Goal: Information Seeking & Learning: Check status

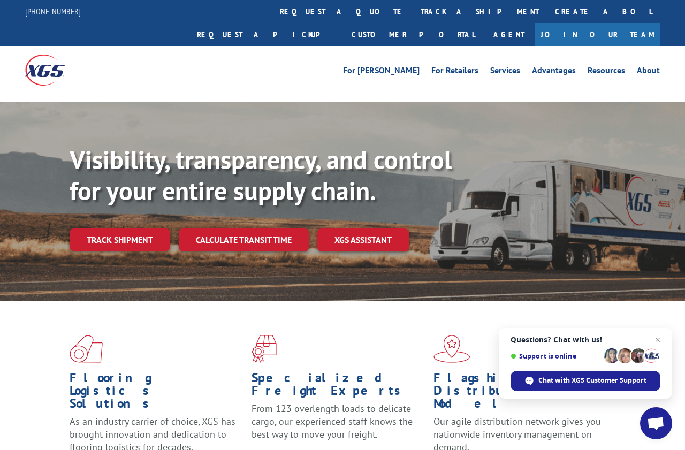
click at [97, 229] on link "Track shipment" at bounding box center [120, 240] width 101 height 22
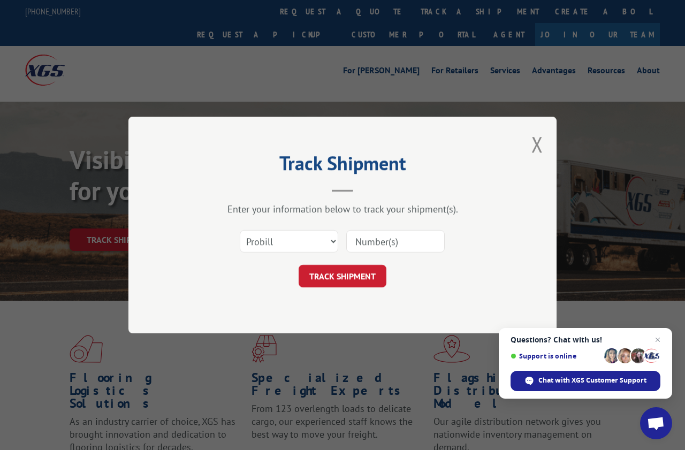
click at [364, 246] on input at bounding box center [395, 241] width 99 height 22
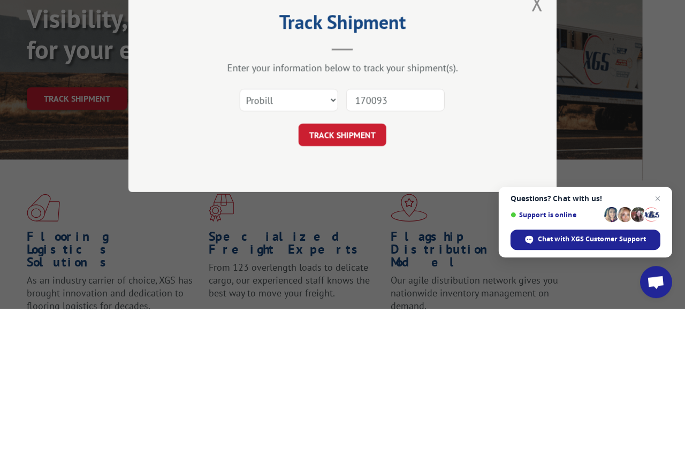
type input "1700930"
click at [342, 265] on button "TRACK SHIPMENT" at bounding box center [343, 276] width 88 height 22
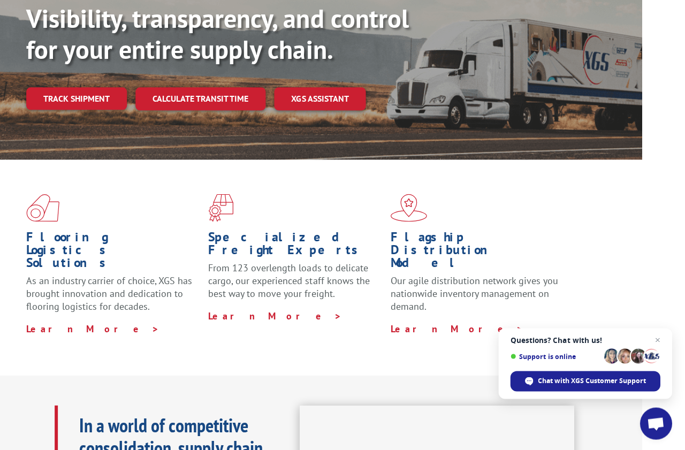
click at [100, 87] on link "Track shipment" at bounding box center [77, 98] width 101 height 22
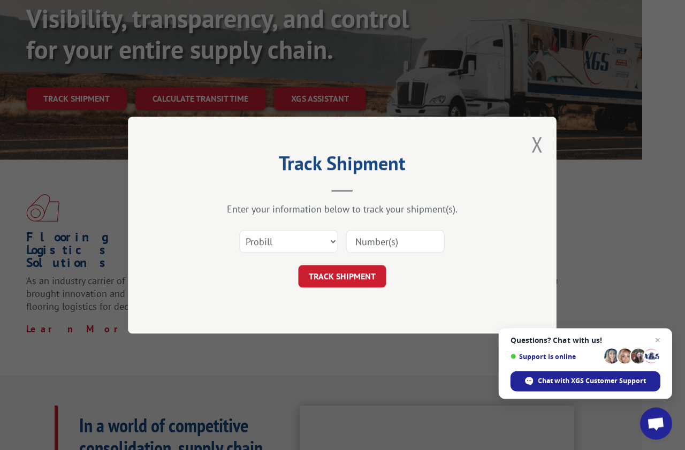
click at [382, 245] on input at bounding box center [395, 241] width 99 height 22
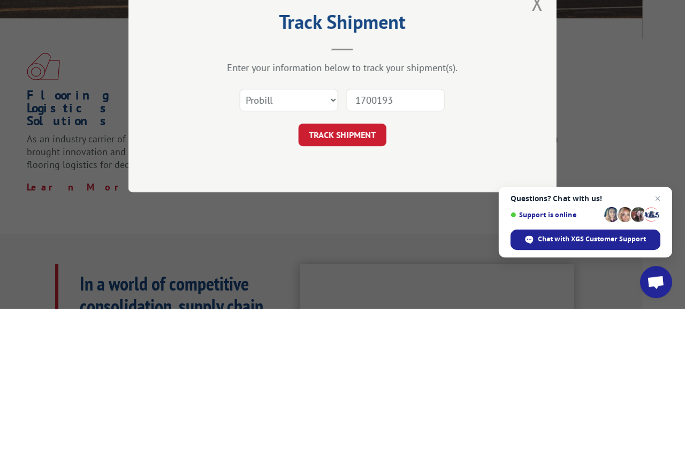
type input "17001930"
click at [364, 265] on button "TRACK SHIPMENT" at bounding box center [343, 276] width 88 height 22
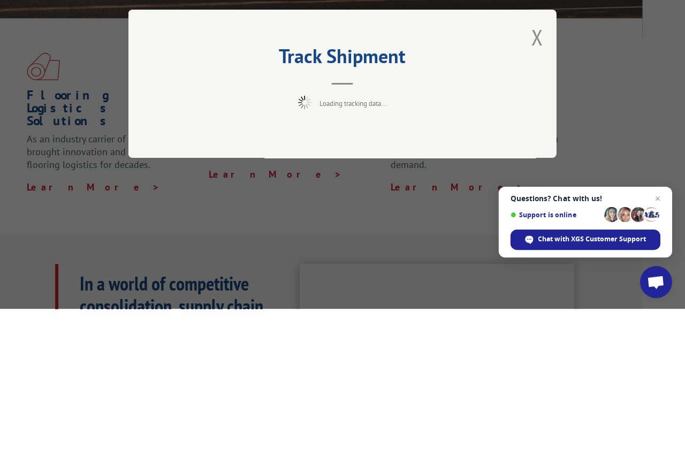
scroll to position [283, 43]
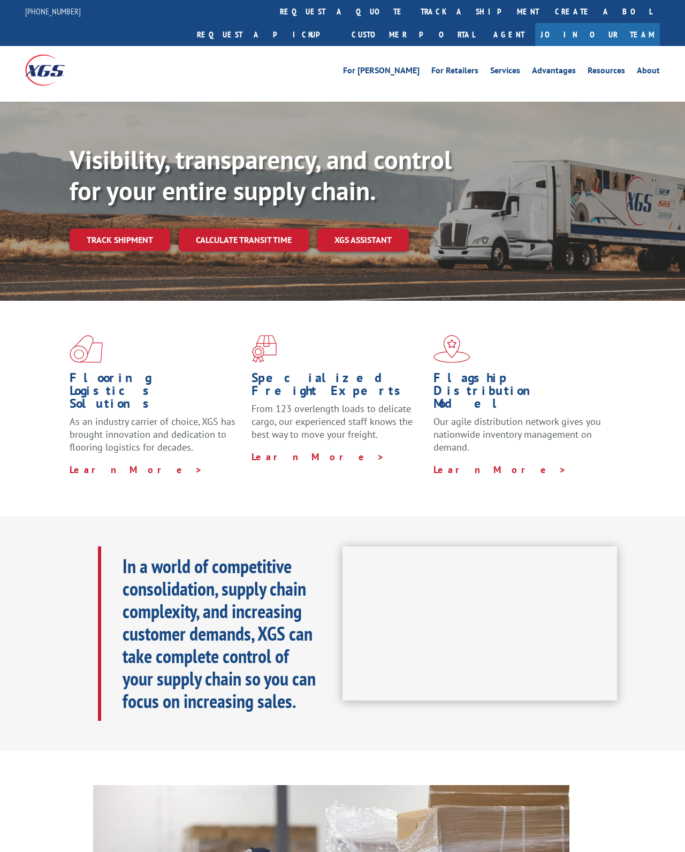
scroll to position [11, 0]
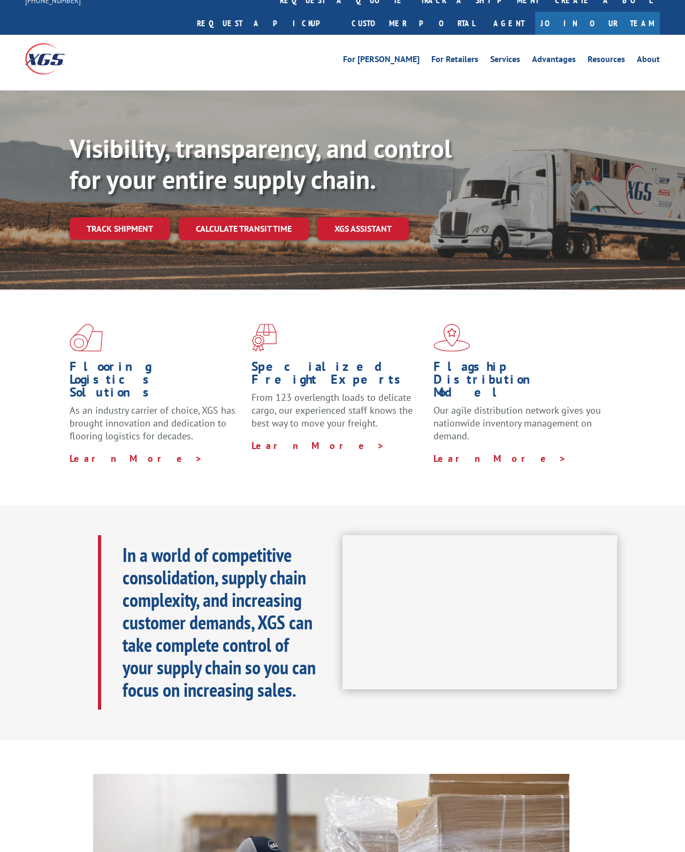
scroll to position [11, 0]
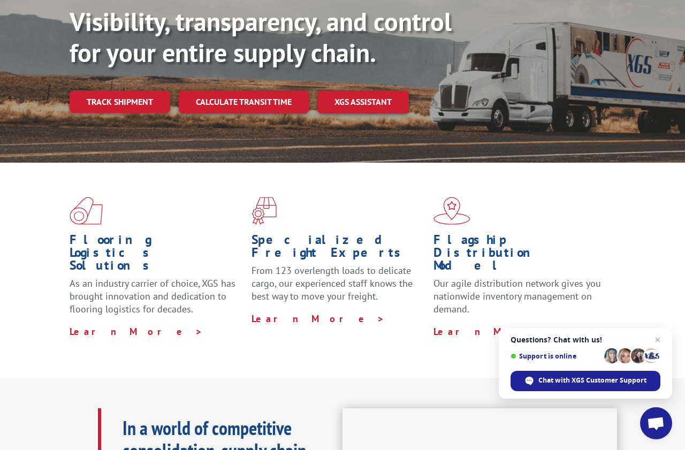
scroll to position [47, 0]
